Goal: Navigation & Orientation: Find specific page/section

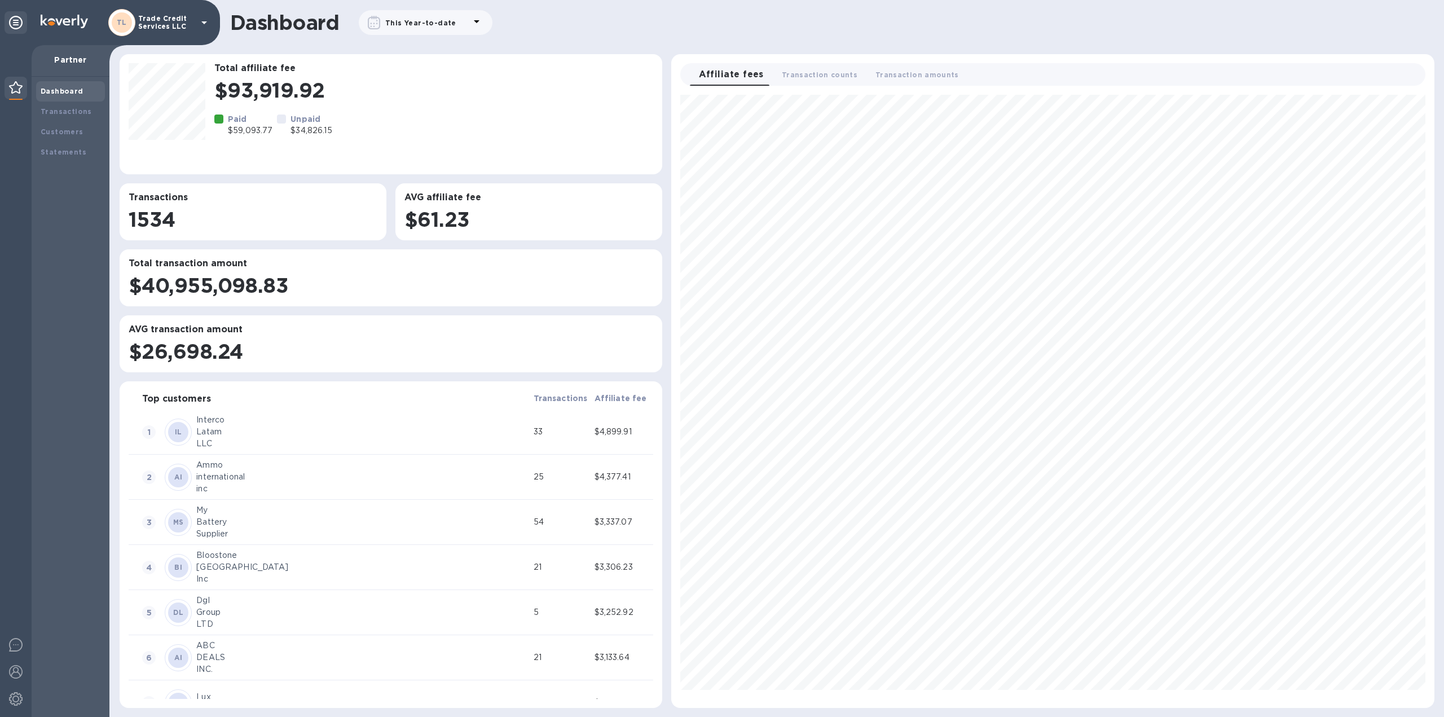
scroll to position [604, 754]
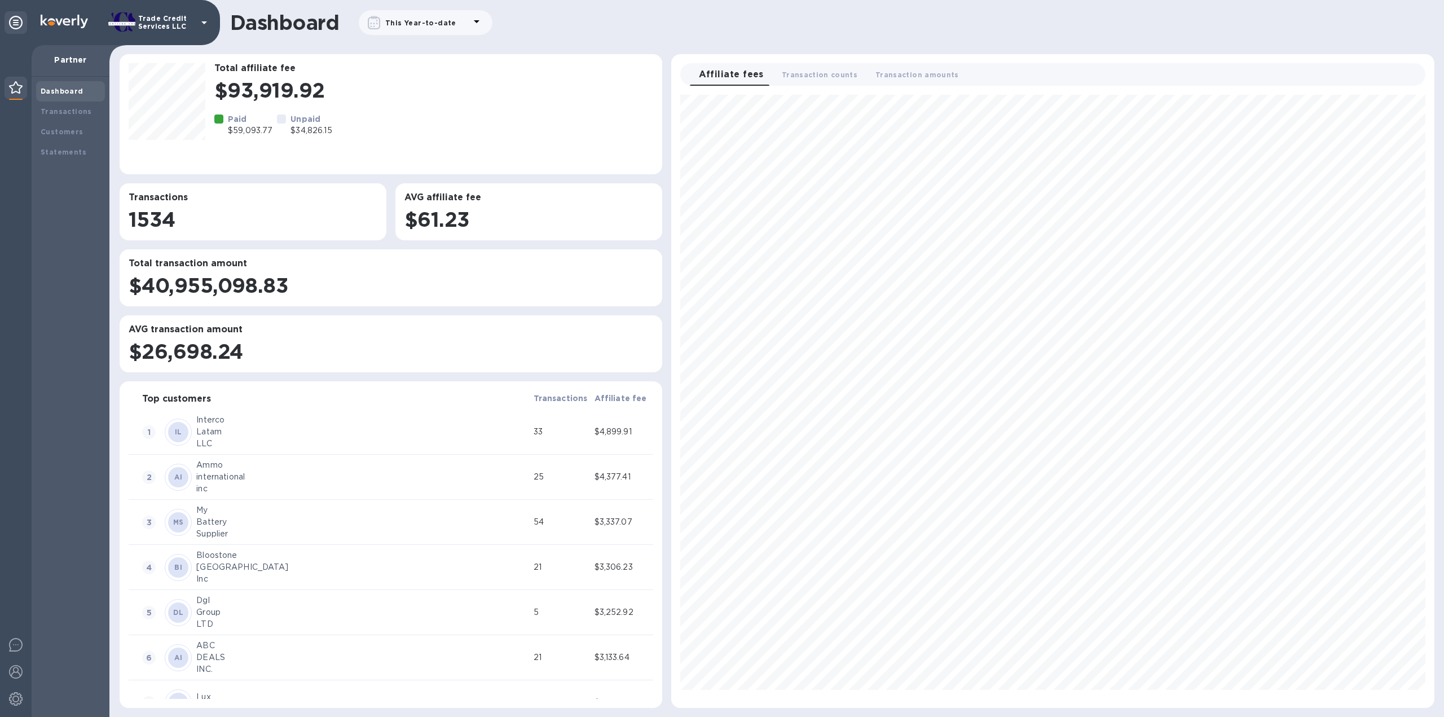
scroll to position [604, 754]
click at [61, 103] on div "Transactions" at bounding box center [70, 112] width 69 height 20
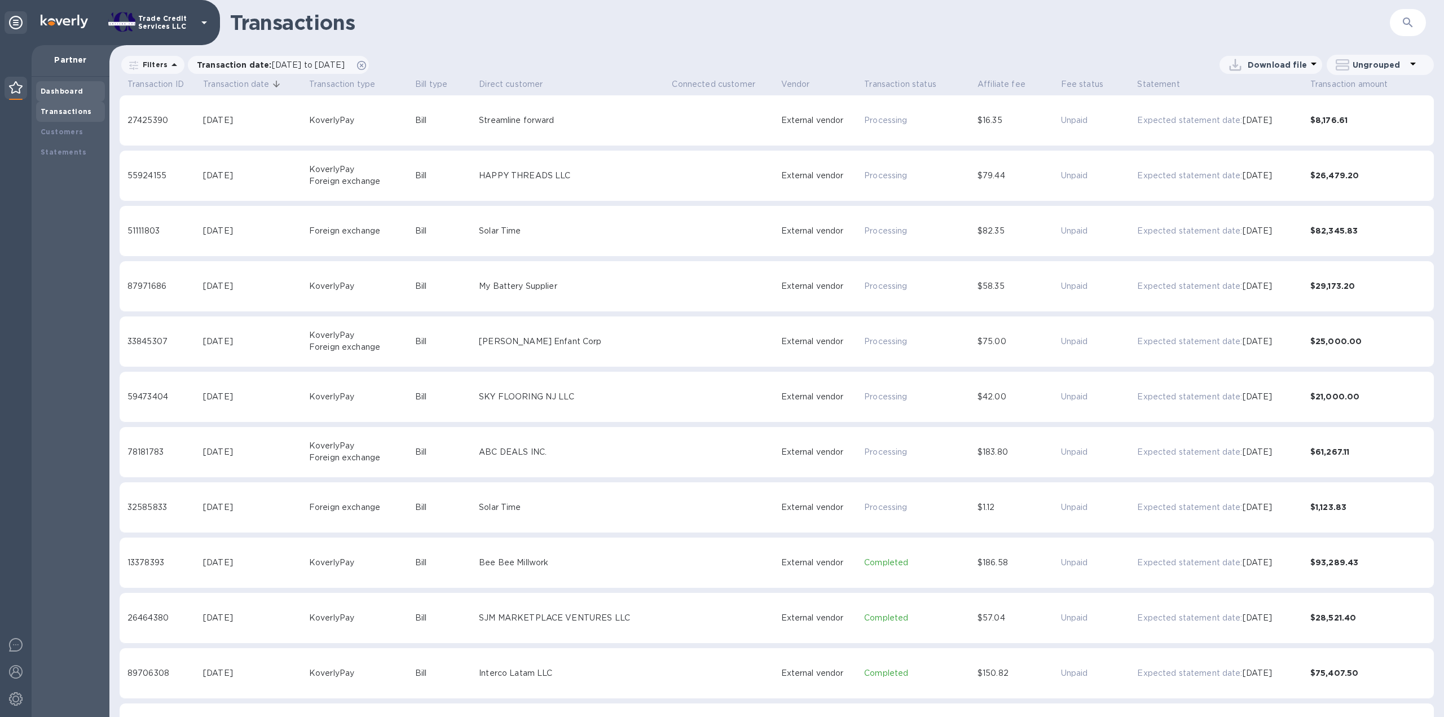
click at [61, 90] on b "Dashboard" at bounding box center [62, 91] width 43 height 8
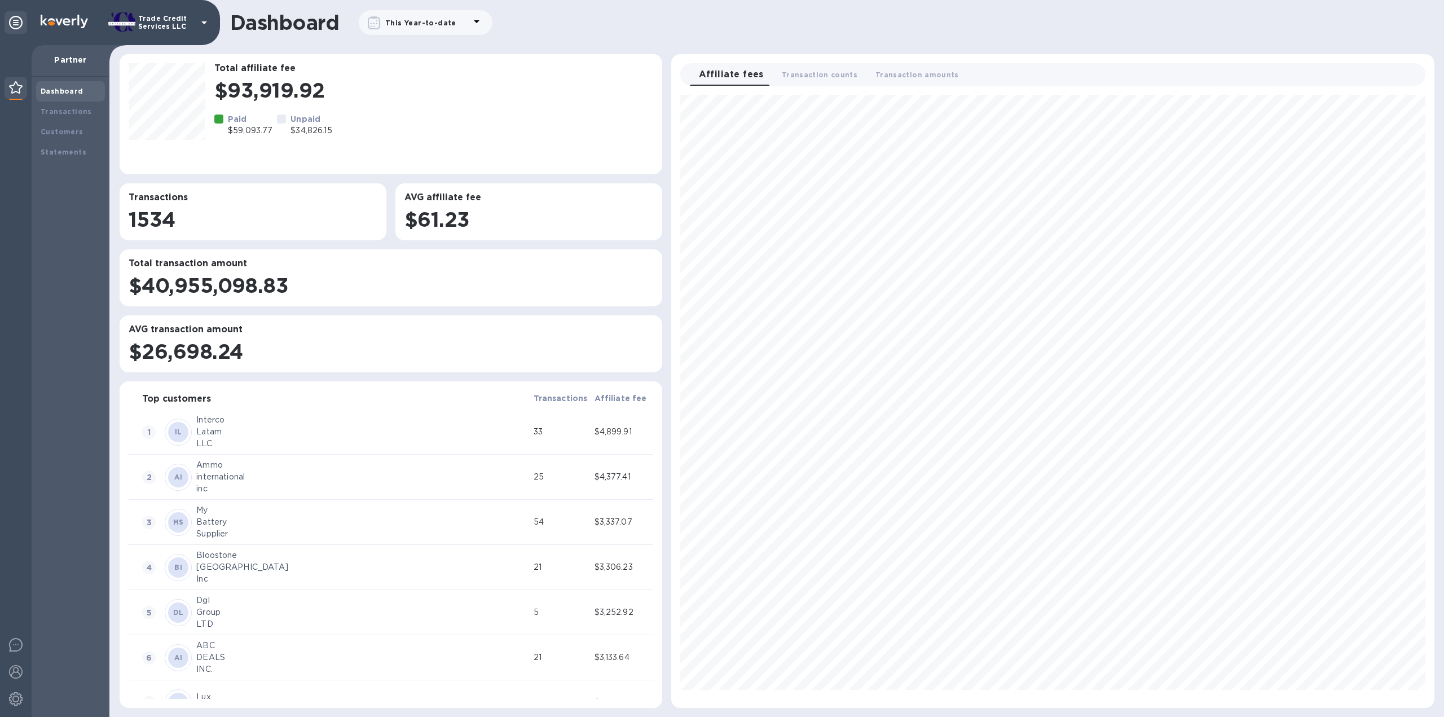
scroll to position [604, 754]
